Goal: Information Seeking & Learning: Learn about a topic

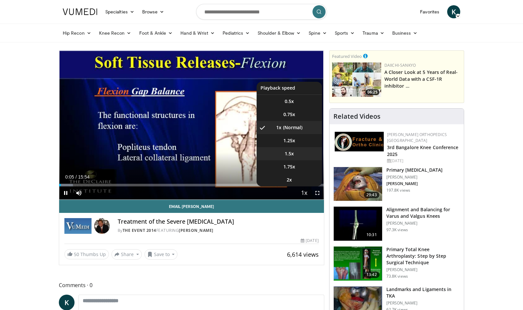
click at [289, 155] on span "1.5x" at bounding box center [289, 153] width 9 height 7
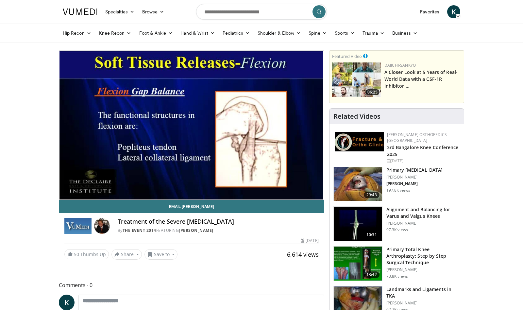
click at [176, 185] on video-js "**********" at bounding box center [191, 125] width 265 height 149
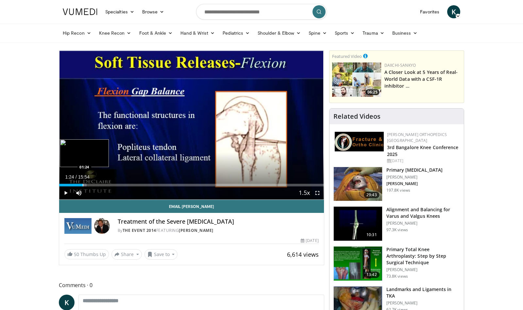
click at [83, 185] on div "Progress Bar" at bounding box center [83, 185] width 1 height 3
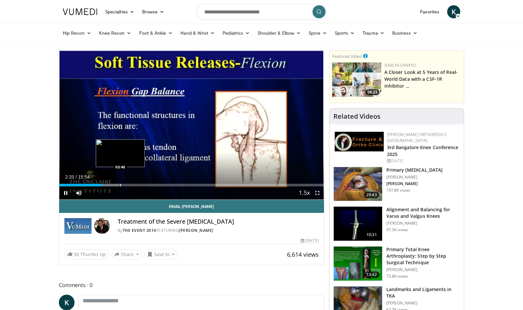
click at [120, 185] on div "Progress Bar" at bounding box center [120, 185] width 1 height 3
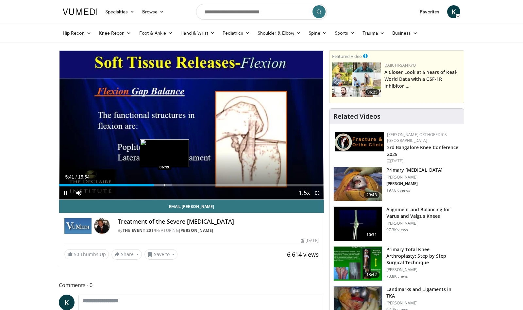
click at [164, 185] on div "Progress Bar" at bounding box center [164, 185] width 1 height 3
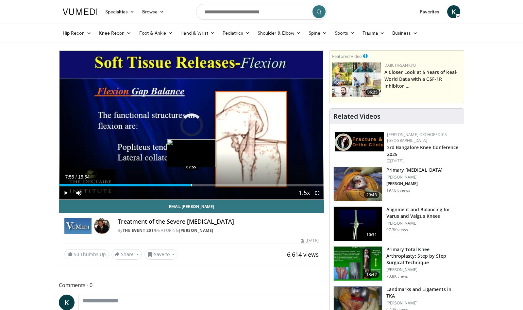
click at [191, 185] on div "Progress Bar" at bounding box center [191, 185] width 1 height 3
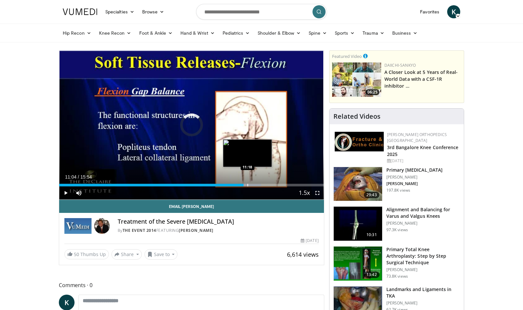
click at [247, 184] on div "Progress Bar" at bounding box center [247, 185] width 1 height 3
click at [256, 185] on div "Progress Bar" at bounding box center [256, 185] width 1 height 3
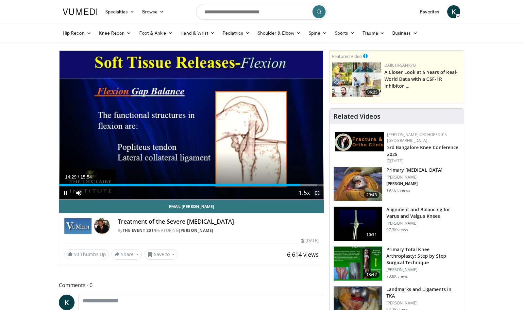
click at [319, 192] on span "Video Player" at bounding box center [317, 192] width 13 height 13
click at [67, 194] on span "Video Player" at bounding box center [65, 192] width 13 height 13
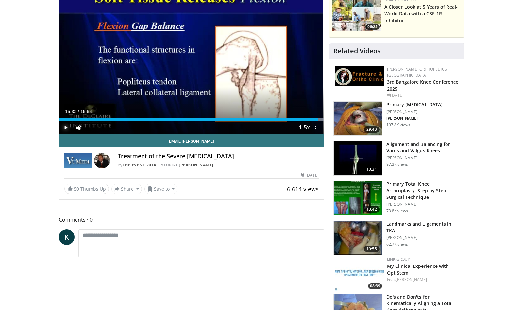
scroll to position [98, 0]
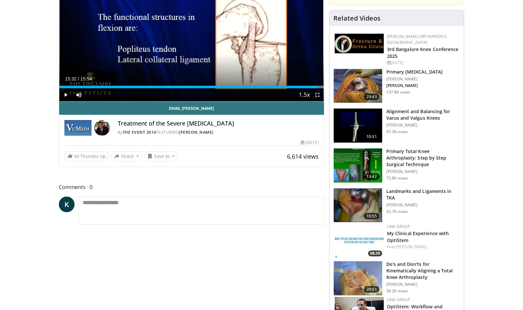
click at [409, 151] on h3 "Primary Total Knee Arthroplasty: Step by Step Surgical Technique" at bounding box center [423, 158] width 74 height 20
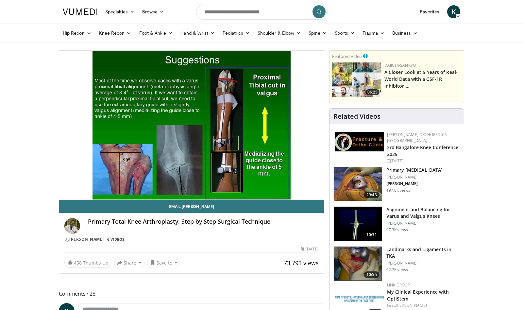
click at [88, 185] on div "10 seconds Tap to unmute" at bounding box center [191, 125] width 265 height 149
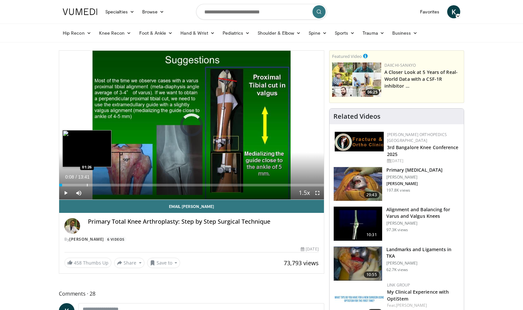
click at [87, 186] on div "Progress Bar" at bounding box center [87, 185] width 1 height 3
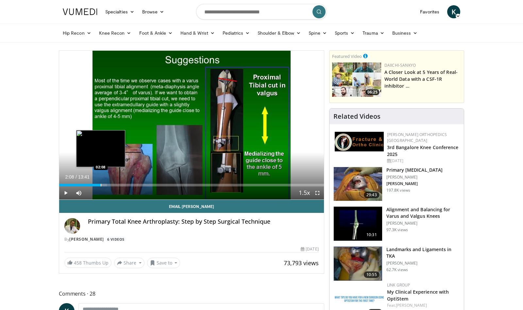
click at [101, 185] on div "Progress Bar" at bounding box center [101, 185] width 1 height 3
click at [97, 185] on div "Progress Bar" at bounding box center [97, 185] width 1 height 3
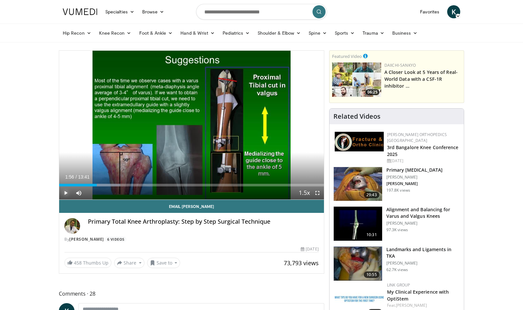
click at [67, 193] on span "Video Player" at bounding box center [65, 192] width 13 height 13
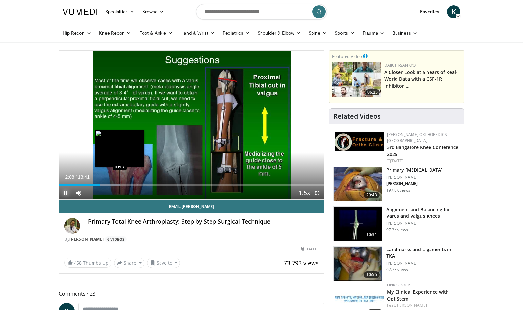
click at [120, 186] on div "Progress Bar" at bounding box center [120, 185] width 1 height 3
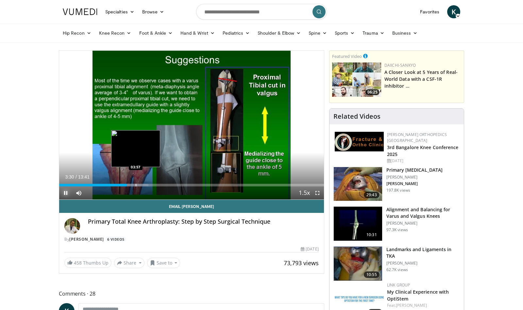
click at [136, 184] on div "Progress Bar" at bounding box center [136, 185] width 1 height 3
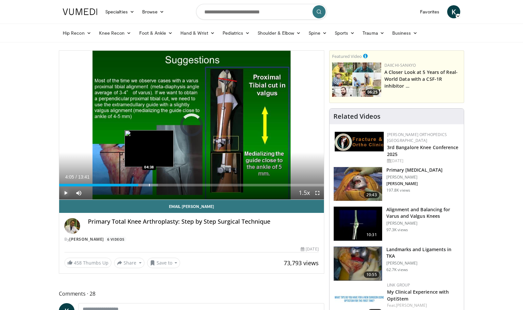
click at [149, 185] on div "Progress Bar" at bounding box center [149, 185] width 1 height 3
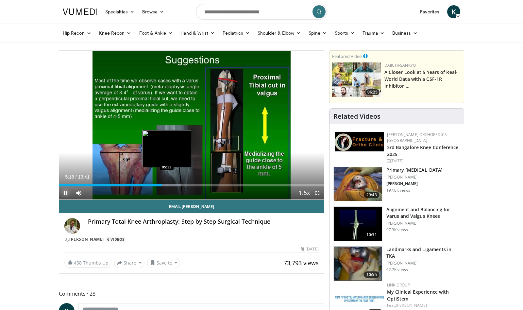
click at [167, 185] on div "Progress Bar" at bounding box center [167, 185] width 1 height 3
click at [173, 185] on div "Progress Bar" at bounding box center [173, 185] width 1 height 3
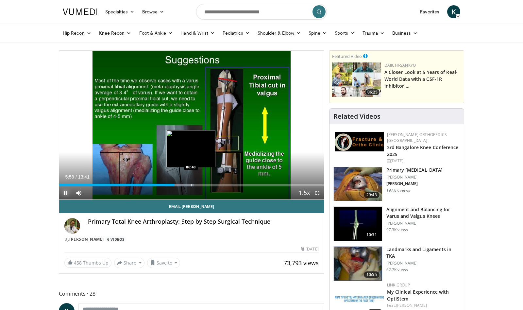
click at [191, 185] on div "Progress Bar" at bounding box center [191, 185] width 1 height 3
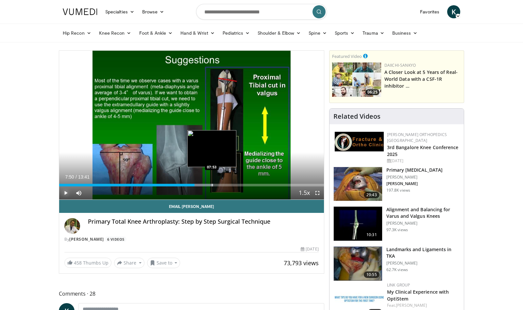
click at [211, 185] on div "Progress Bar" at bounding box center [199, 185] width 29 height 3
click at [229, 184] on div "Progress Bar" at bounding box center [229, 185] width 1 height 3
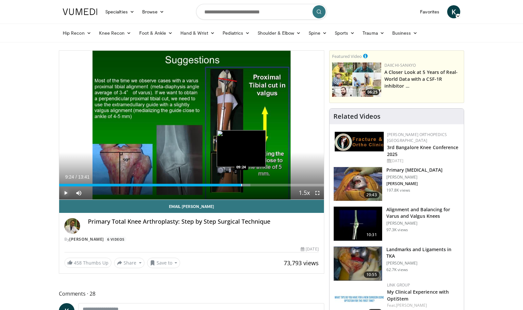
click at [241, 186] on div "Progress Bar" at bounding box center [241, 185] width 1 height 3
click at [235, 185] on div "Progress Bar" at bounding box center [235, 185] width 1 height 3
click at [228, 185] on div "09:06" at bounding box center [147, 185] width 176 height 3
click at [253, 186] on div "Progress Bar" at bounding box center [253, 185] width 1 height 3
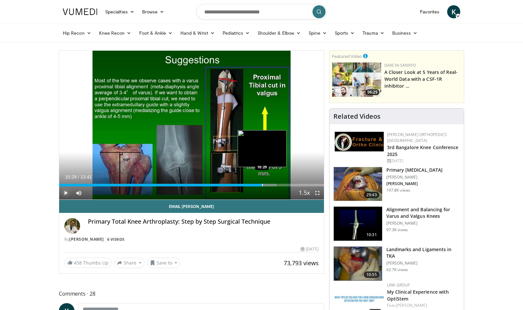
click at [262, 184] on div "Progress Bar" at bounding box center [262, 185] width 1 height 3
click at [271, 186] on div "Progress Bar" at bounding box center [271, 185] width 1 height 3
click at [277, 184] on div "Progress Bar" at bounding box center [277, 185] width 1 height 3
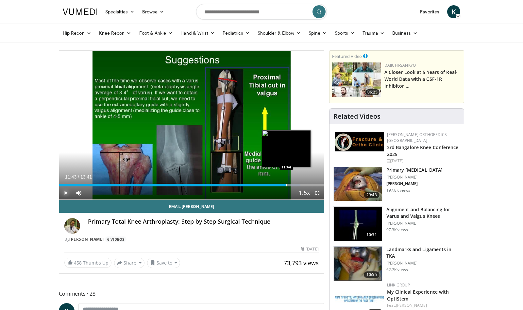
click at [286, 185] on div "Progress Bar" at bounding box center [285, 185] width 31 height 3
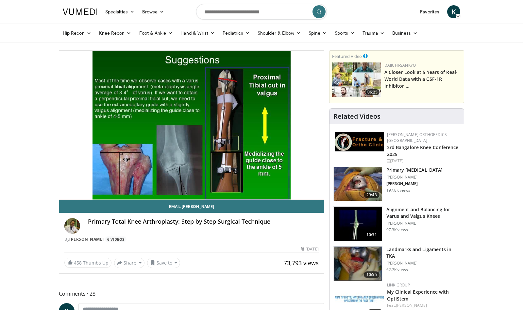
click at [295, 185] on div "10 seconds Tap to unmute" at bounding box center [191, 125] width 265 height 149
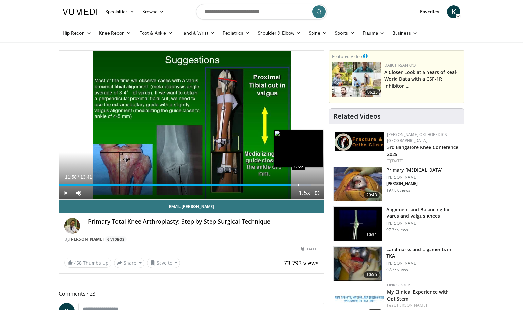
click at [298, 185] on div "Progress Bar" at bounding box center [298, 185] width 1 height 3
click at [305, 185] on div "Progress Bar" at bounding box center [305, 185] width 1 height 3
click at [310, 185] on div "Progress Bar" at bounding box center [310, 185] width 1 height 3
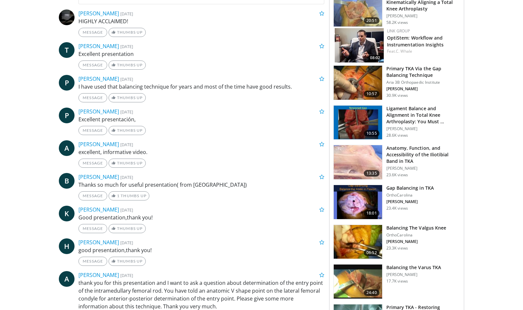
scroll to position [392, 0]
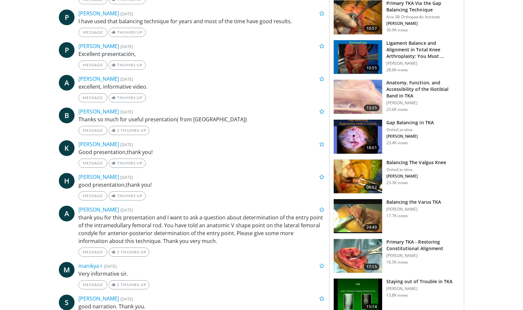
click at [373, 167] on img at bounding box center [358, 176] width 48 height 34
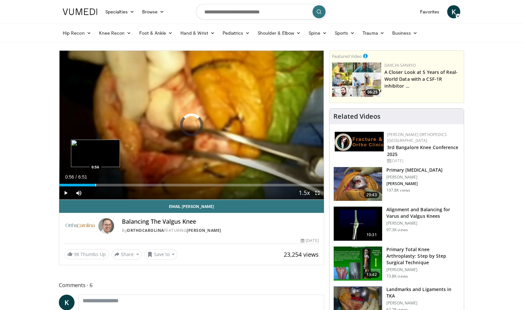
click at [95, 186] on div "Progress Bar" at bounding box center [95, 185] width 1 height 3
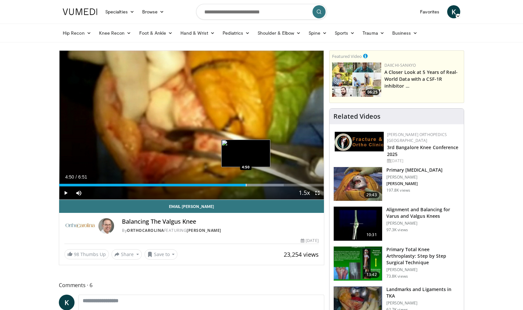
click at [246, 184] on div "Progress Bar" at bounding box center [246, 185] width 1 height 3
click at [250, 186] on div "Progress Bar" at bounding box center [250, 185] width 1 height 3
click at [257, 186] on div "Progress Bar" at bounding box center [257, 185] width 1 height 3
click at [268, 185] on div "Progress Bar" at bounding box center [268, 185] width 1 height 3
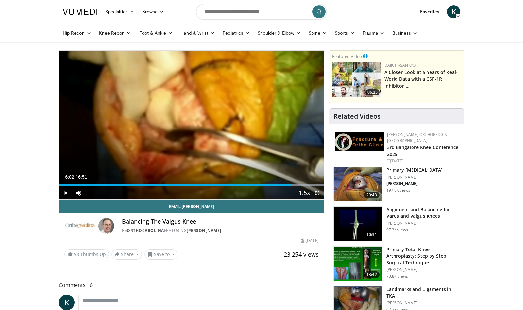
click at [292, 185] on div "Progress Bar" at bounding box center [292, 185] width 1 height 3
click at [299, 185] on div "Progress Bar" at bounding box center [299, 185] width 1 height 3
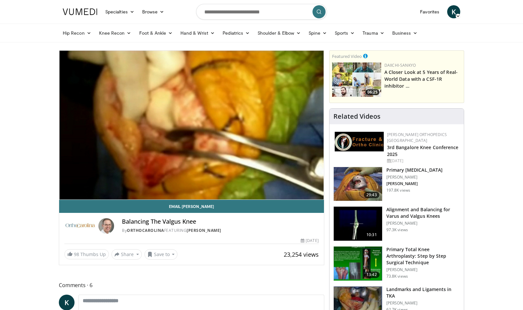
click at [255, 219] on h4 "Balancing The Valgus Knee" at bounding box center [220, 221] width 197 height 7
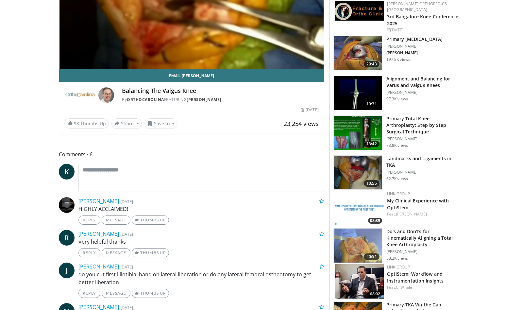
scroll to position [163, 0]
